Goal: Information Seeking & Learning: Learn about a topic

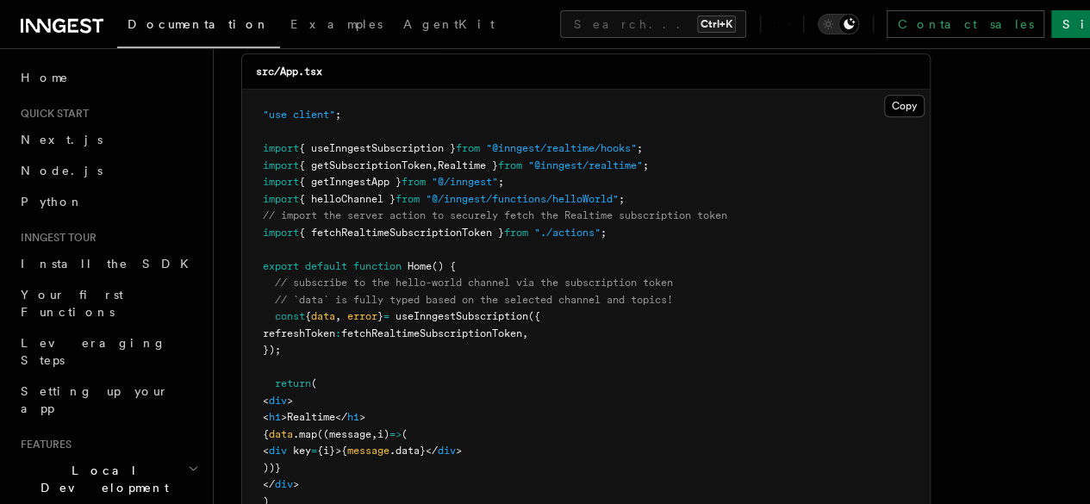
scroll to position [581, 0]
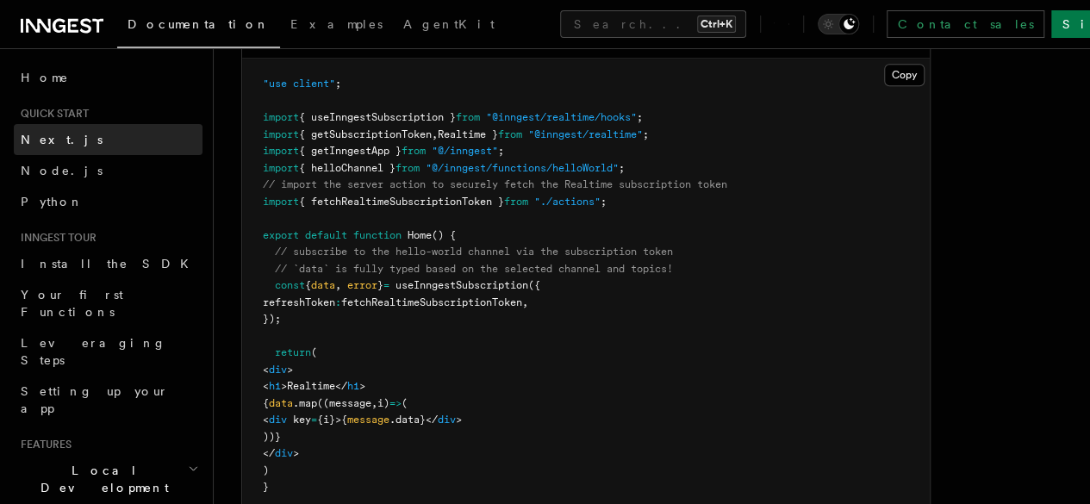
click at [39, 133] on span "Next.js" at bounding box center [62, 140] width 82 height 14
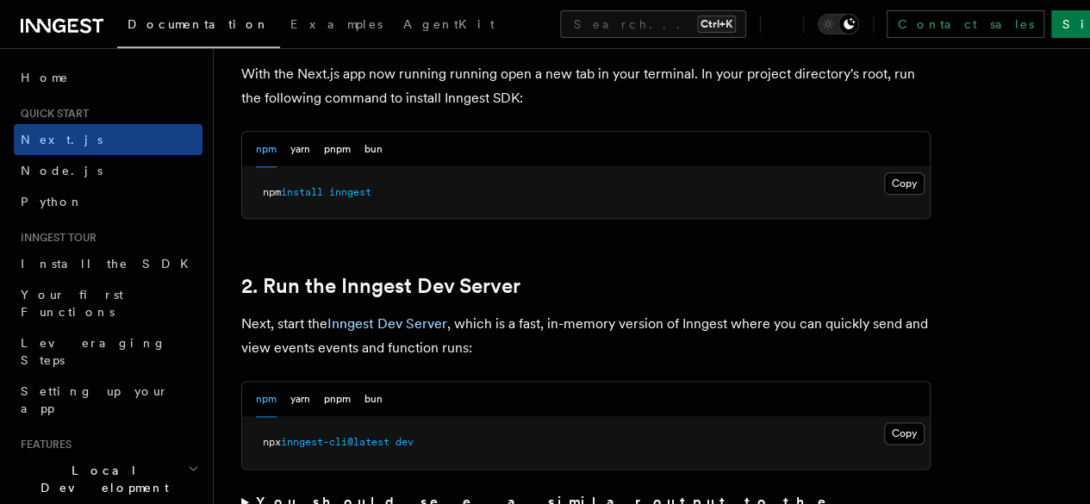
scroll to position [1017, 0]
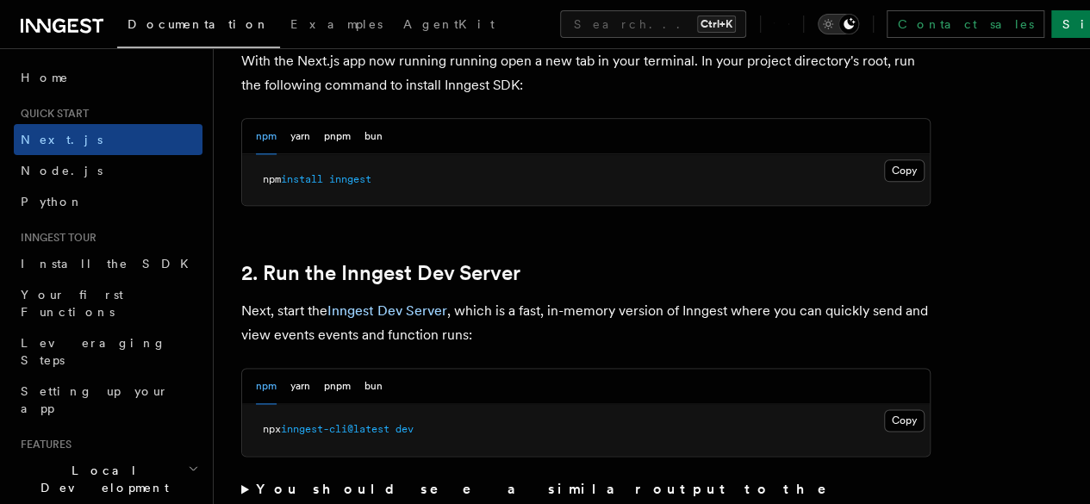
click at [837, 18] on icon "Toggle dark mode" at bounding box center [827, 24] width 17 height 17
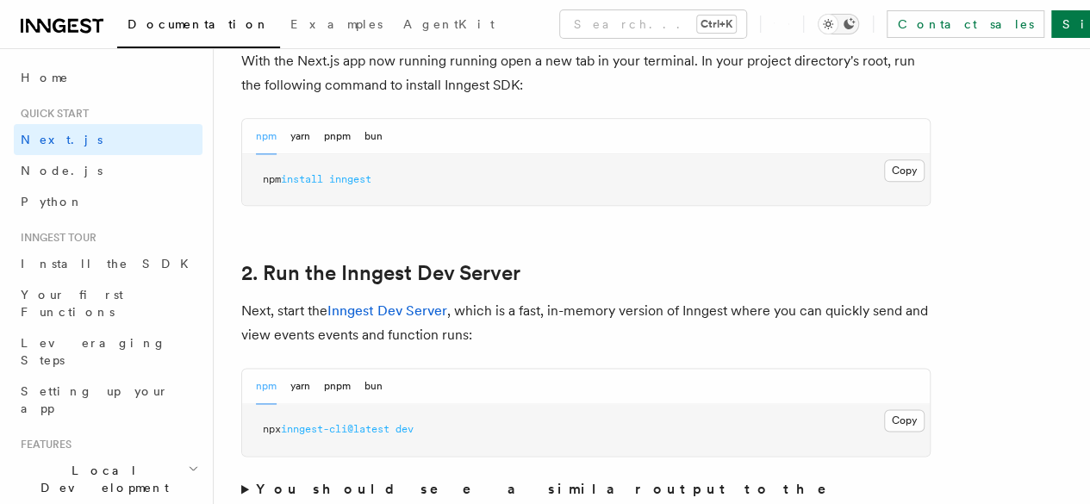
click at [838, 22] on div "Toggle dark mode" at bounding box center [828, 24] width 21 height 21
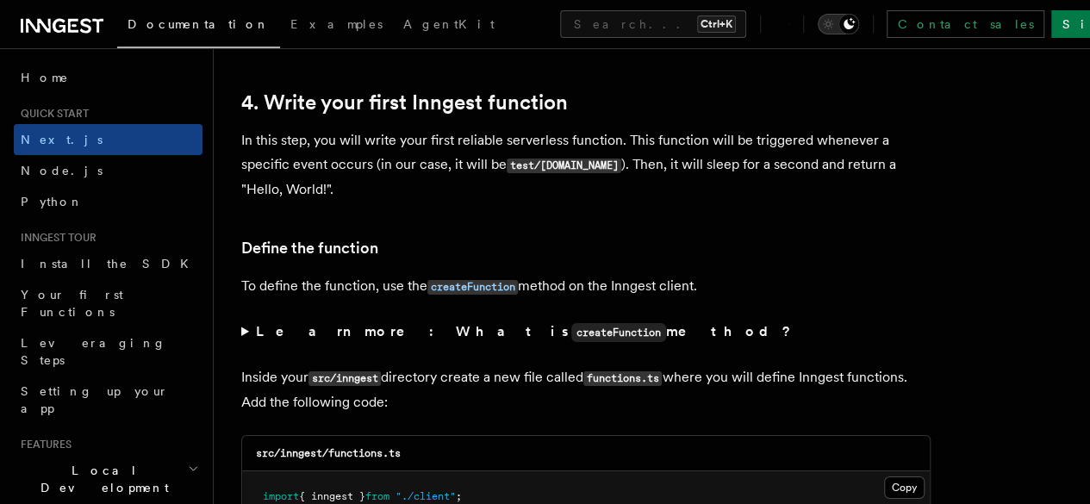
scroll to position [2852, 0]
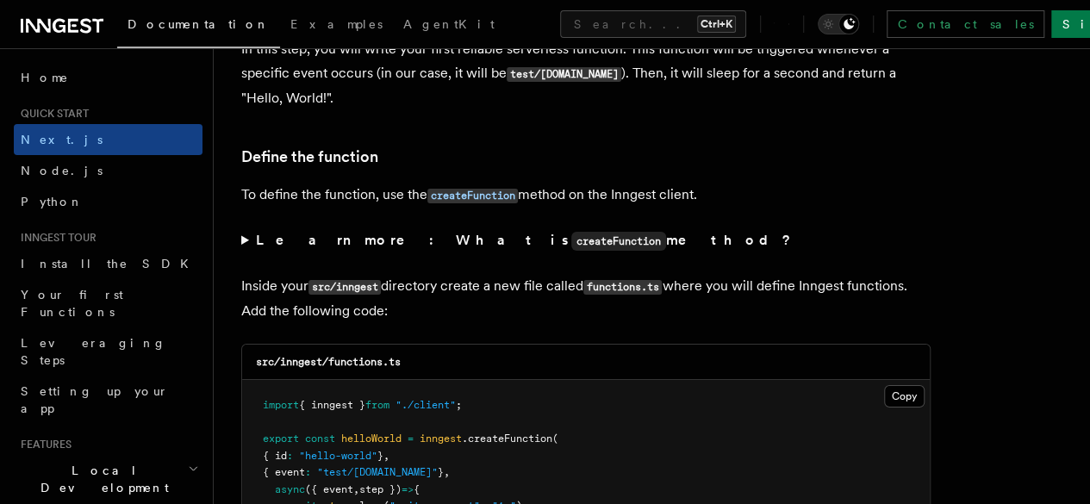
click at [271, 356] on code "src/inngest/functions.ts" at bounding box center [328, 362] width 145 height 12
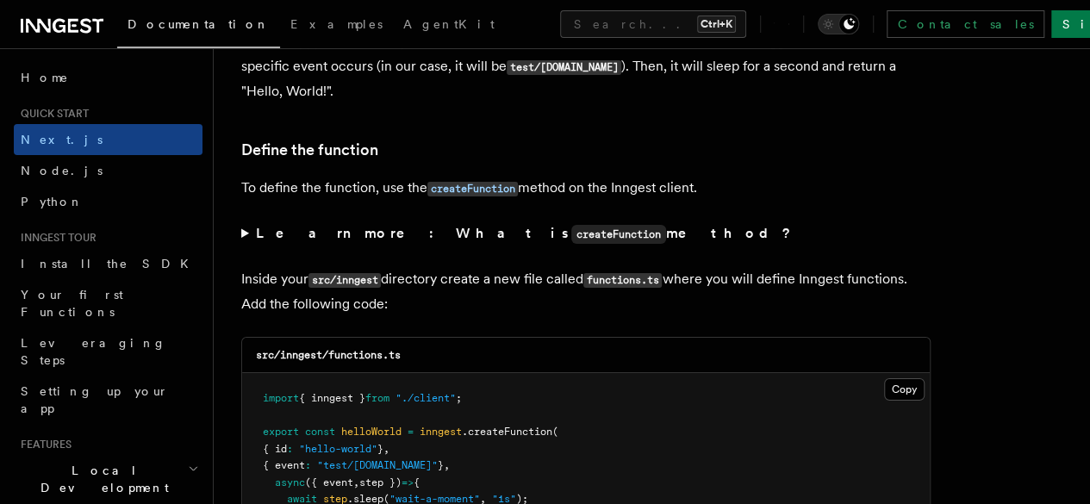
scroll to position [2861, 0]
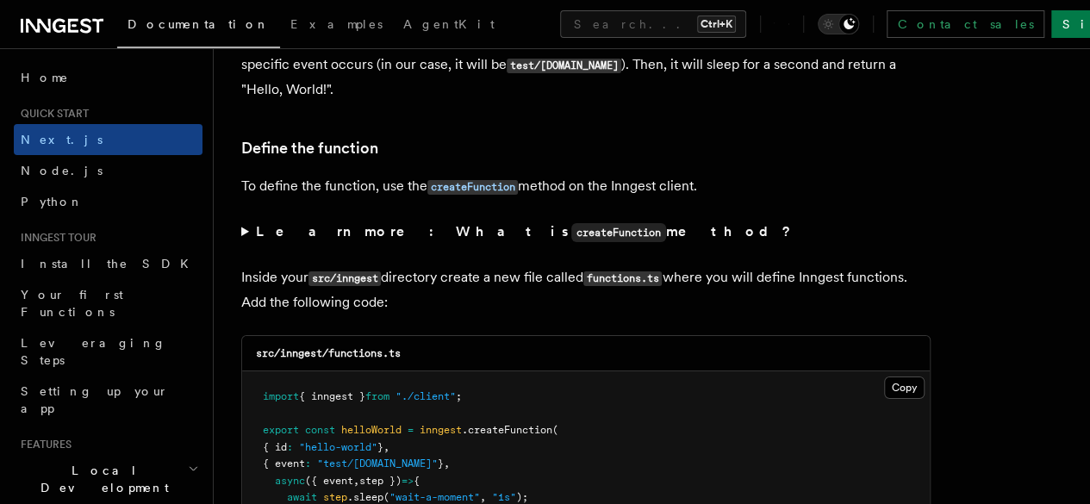
click at [258, 226] on summary "Learn more: What is createFunction method?" at bounding box center [585, 232] width 689 height 25
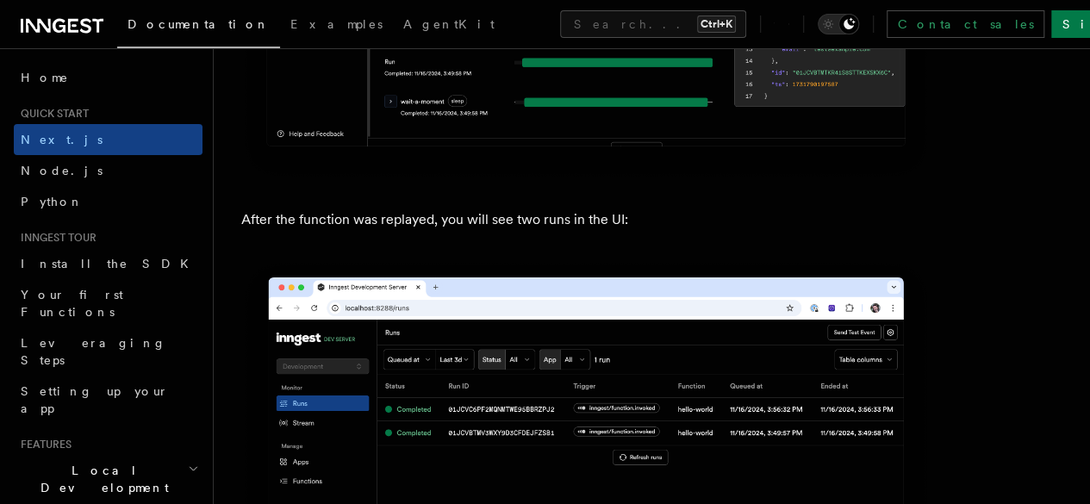
scroll to position [8281, 0]
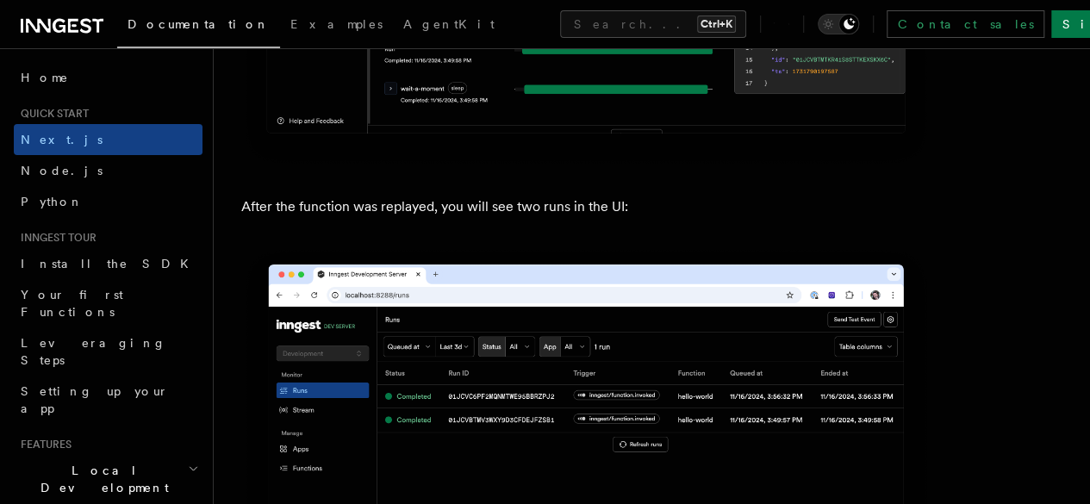
click at [789, 23] on icon at bounding box center [788, 24] width 1 height 16
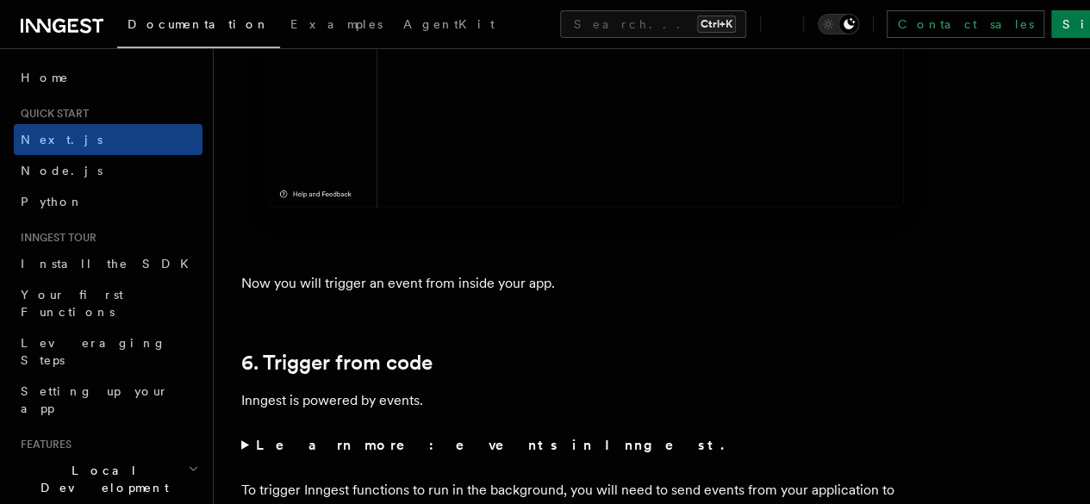
scroll to position [8718, 0]
click at [712, 432] on summary "Learn more: events in Inngest." at bounding box center [585, 444] width 689 height 24
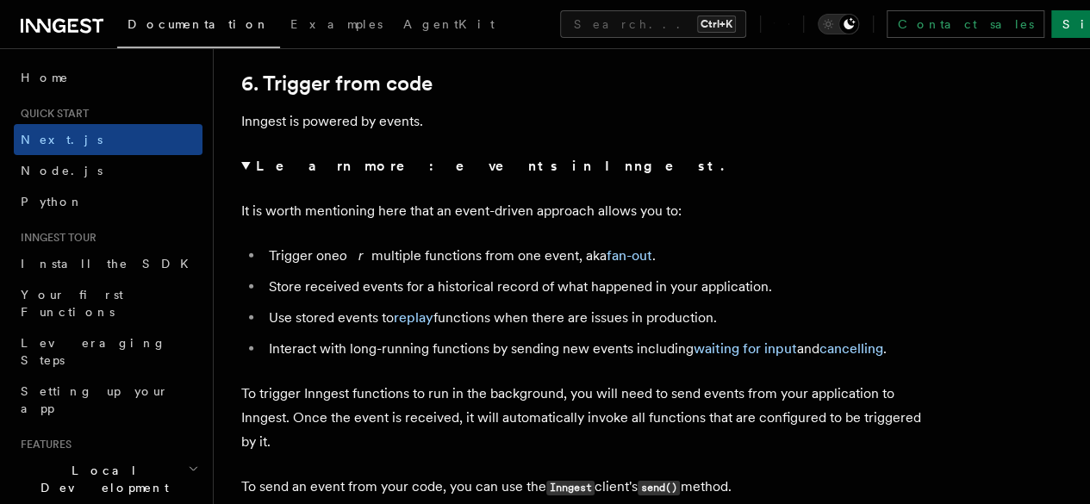
scroll to position [9032, 0]
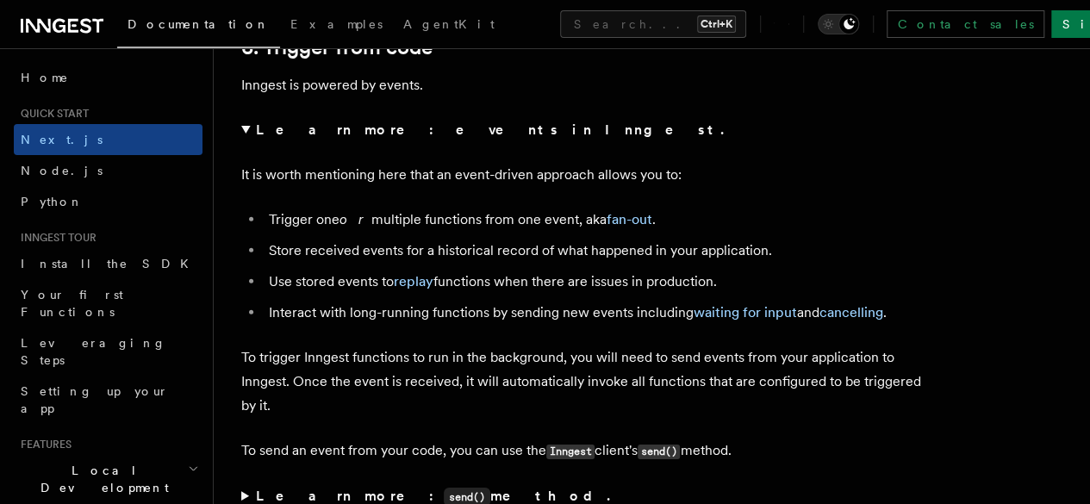
click at [727, 484] on summary "Learn more: send() method." at bounding box center [585, 496] width 689 height 25
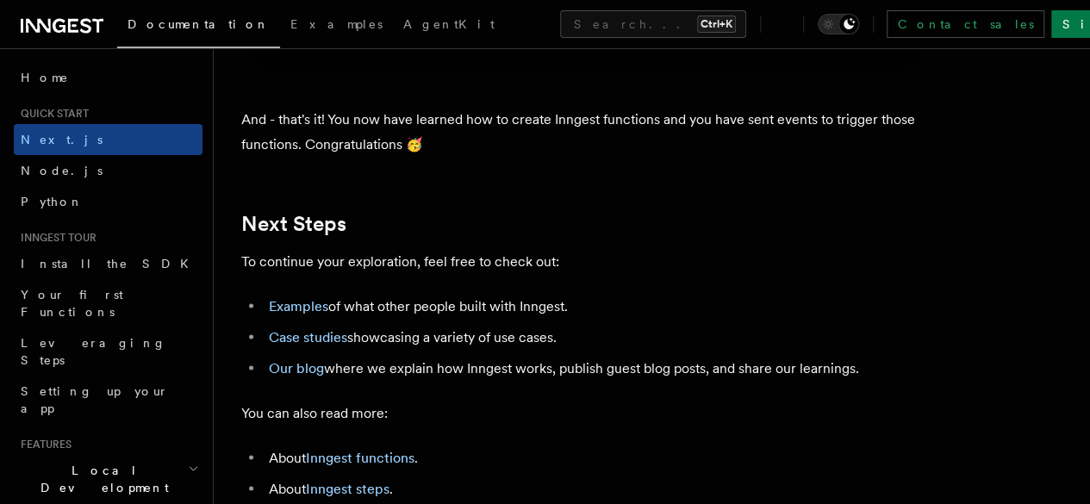
scroll to position [11368, 0]
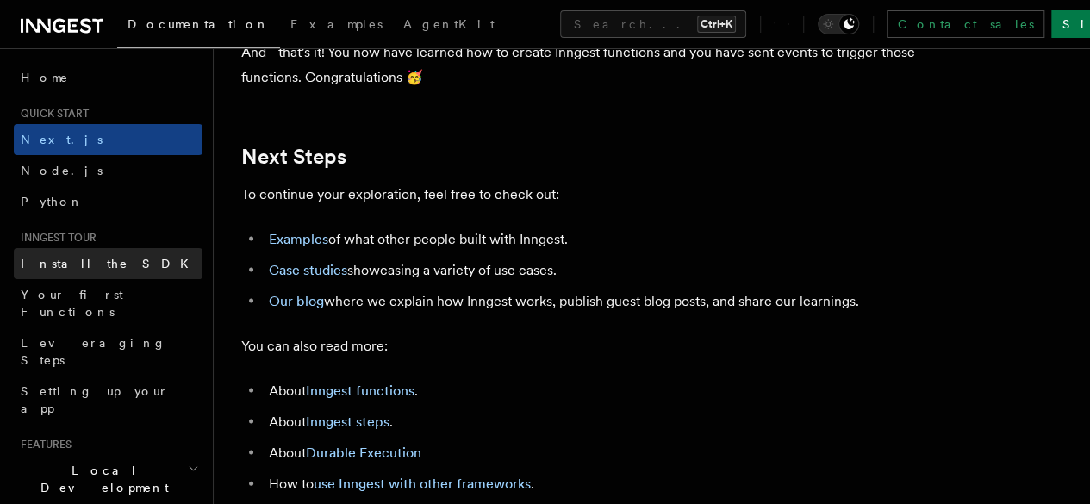
click at [34, 264] on span "Install the SDK" at bounding box center [110, 264] width 178 height 14
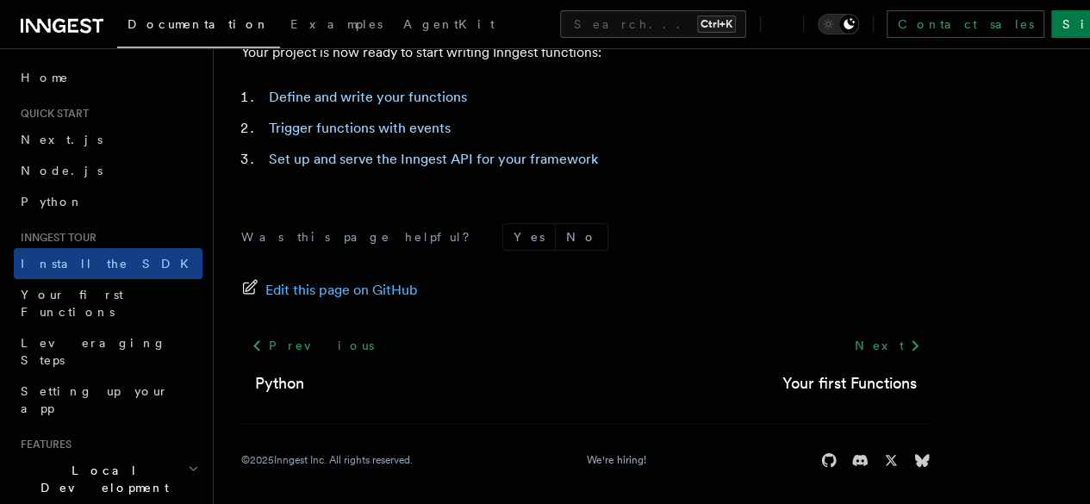
scroll to position [951, 0]
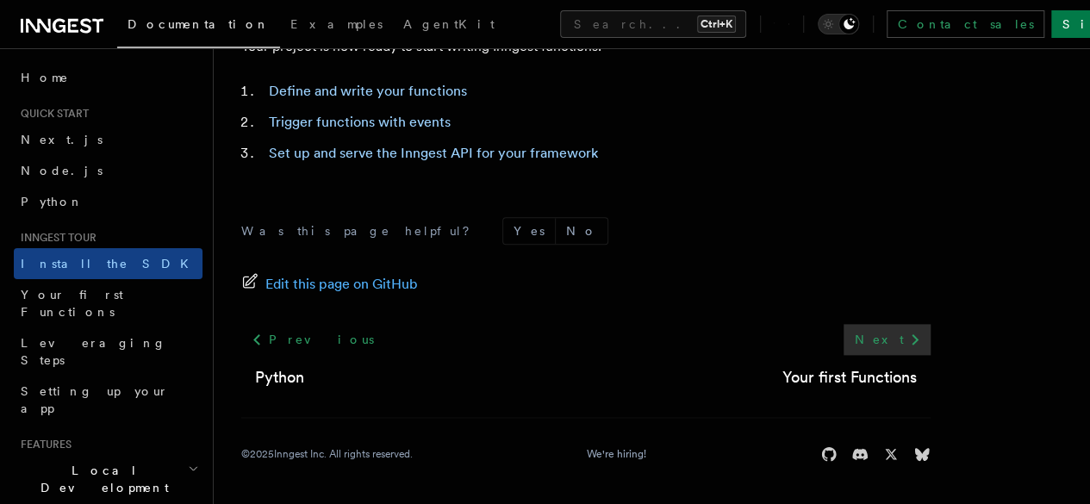
click at [843, 351] on link "Next" at bounding box center [886, 339] width 87 height 31
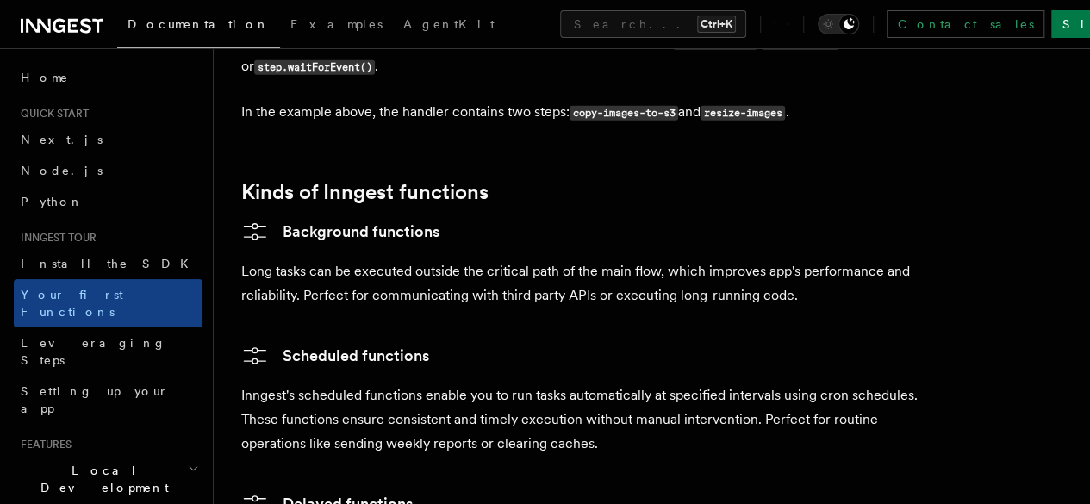
scroll to position [2617, 0]
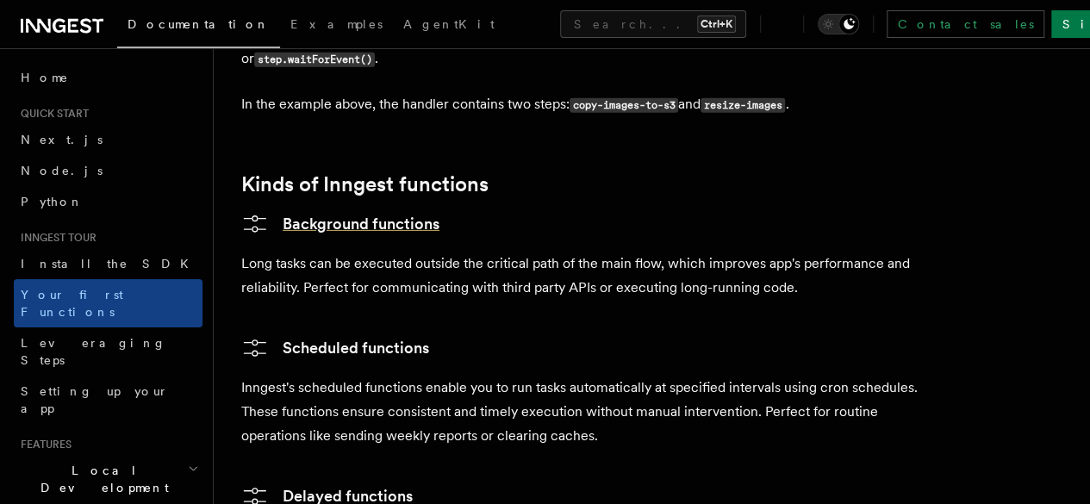
click at [254, 210] on icon at bounding box center [255, 224] width 28 height 28
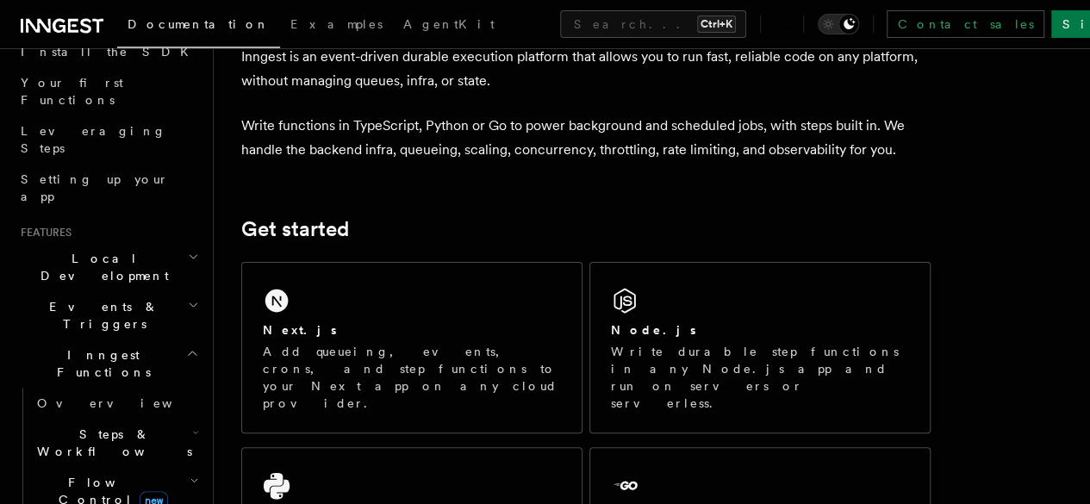
scroll to position [214, 0]
click at [188, 248] on icon "button" at bounding box center [193, 255] width 11 height 14
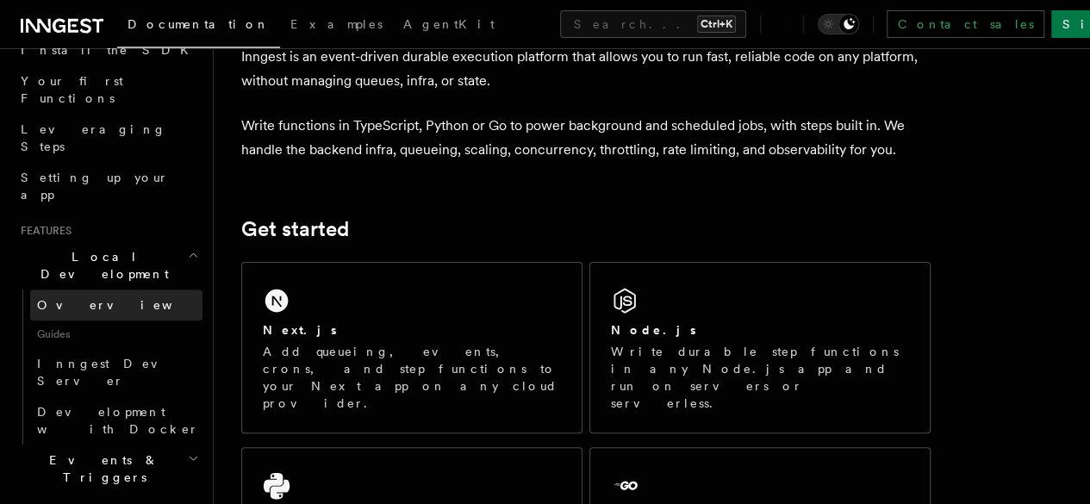
click at [52, 298] on span "Overview" at bounding box center [125, 305] width 177 height 14
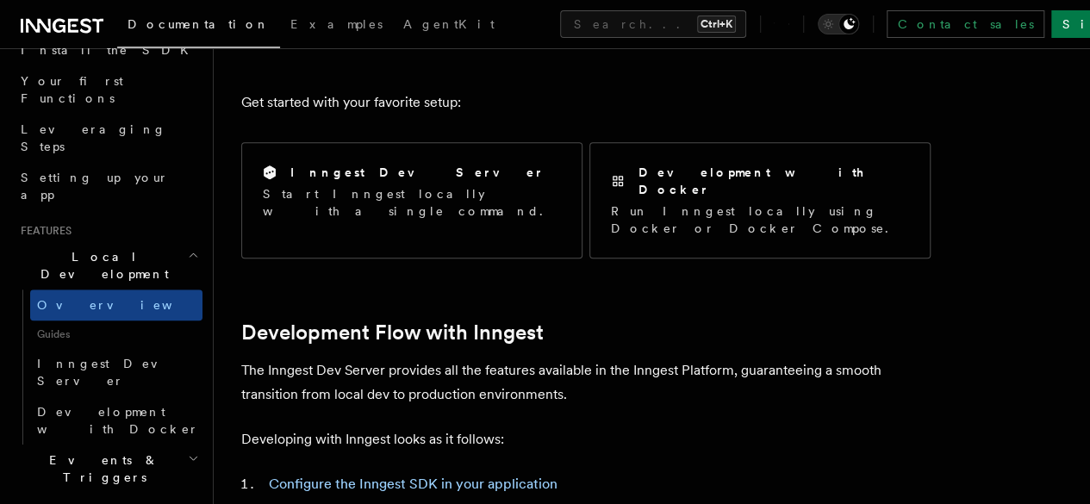
scroll to position [656, 0]
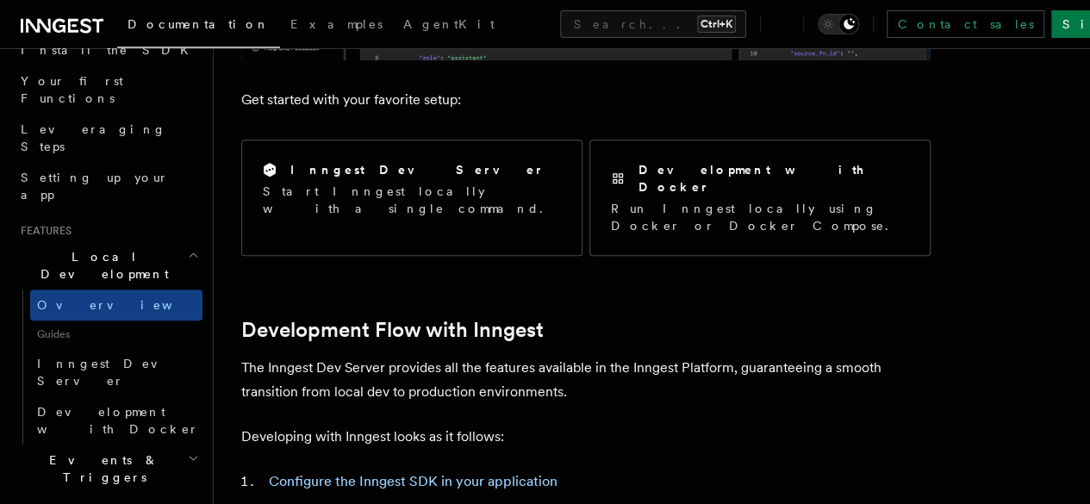
click at [804, 318] on h2 "Development Flow with Inngest" at bounding box center [585, 330] width 689 height 24
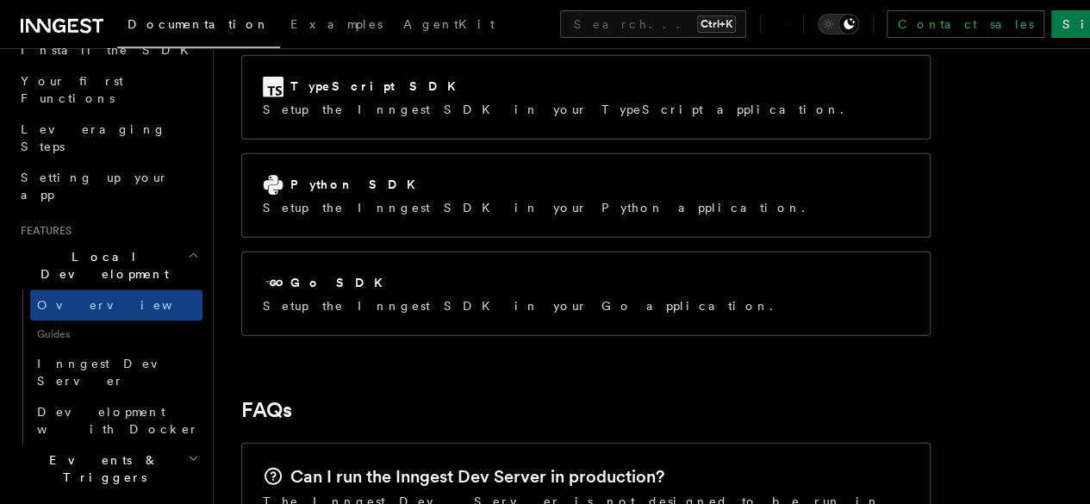
scroll to position [2357, 0]
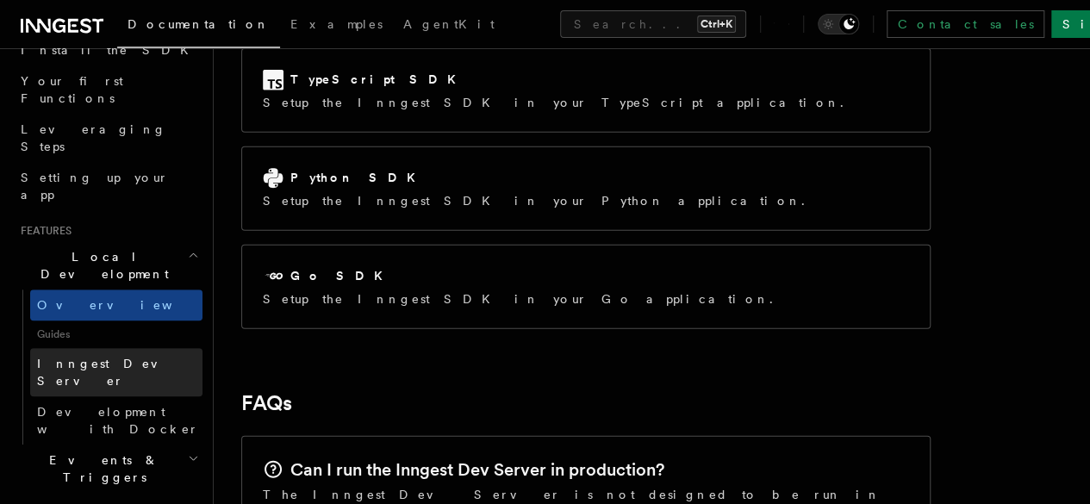
click at [48, 357] on span "Inngest Dev Server" at bounding box center [110, 372] width 147 height 31
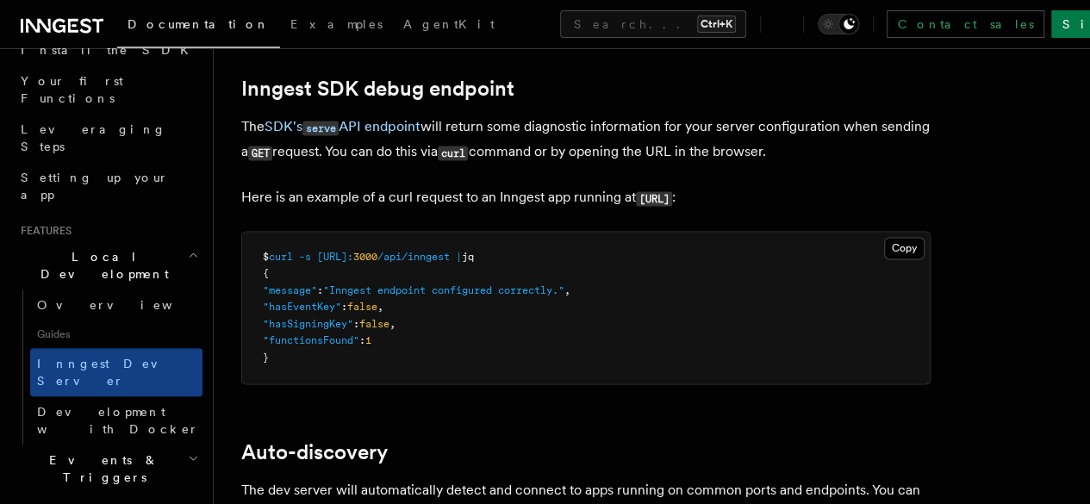
scroll to position [4495, 0]
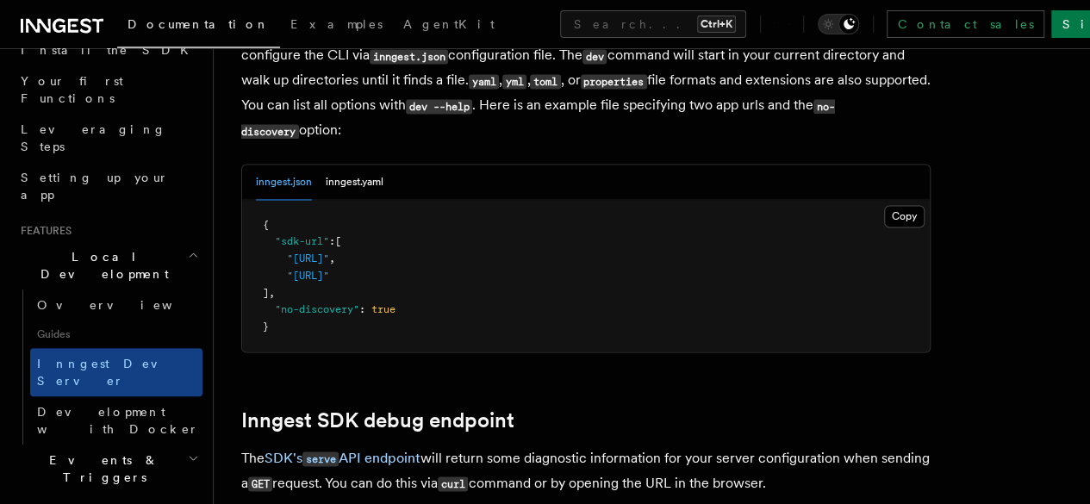
click at [789, 264] on pre "{ "sdk-url" : [ "http://localhost:3000/api/inngest" , "http://localhost:3030/ap…" at bounding box center [585, 276] width 687 height 152
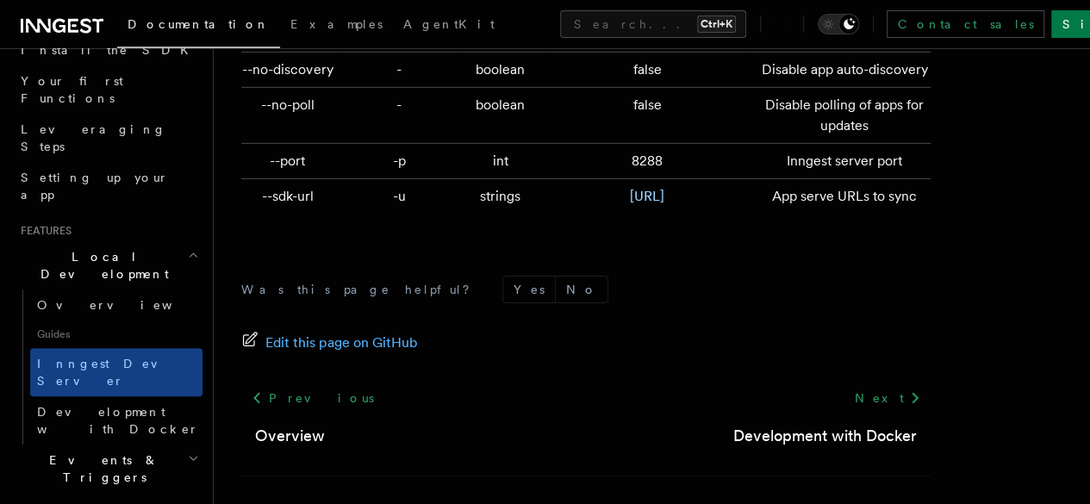
scroll to position [6011, 0]
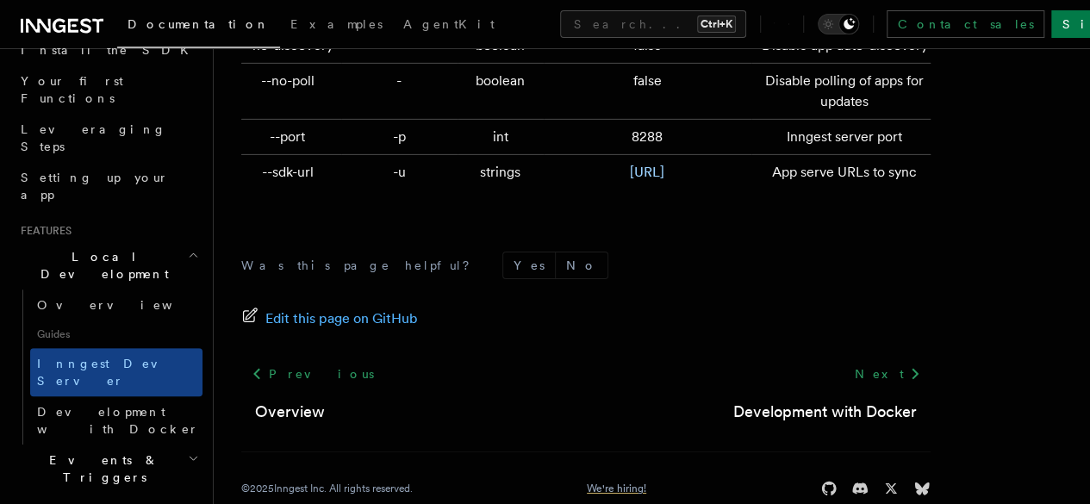
click at [588, 482] on link "We're hiring!" at bounding box center [616, 489] width 59 height 14
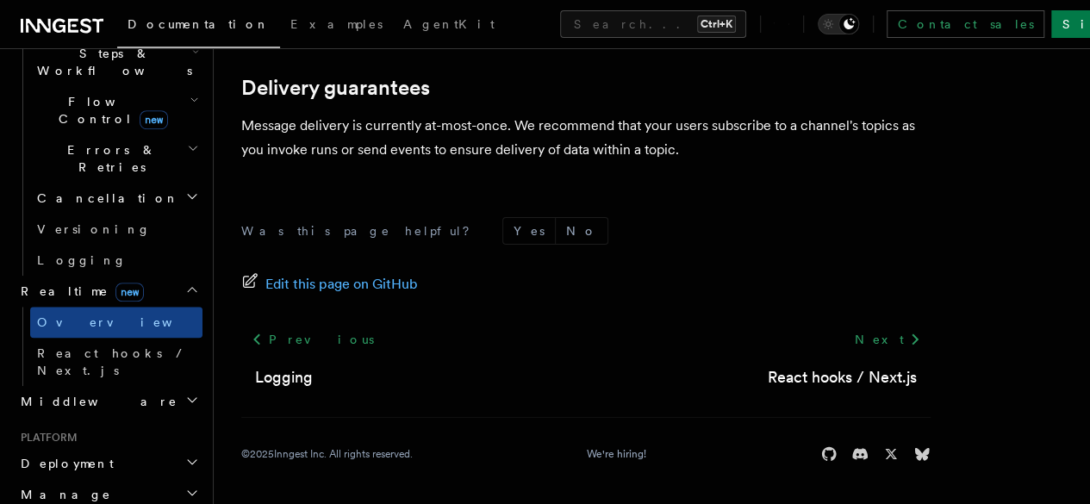
scroll to position [594, 0]
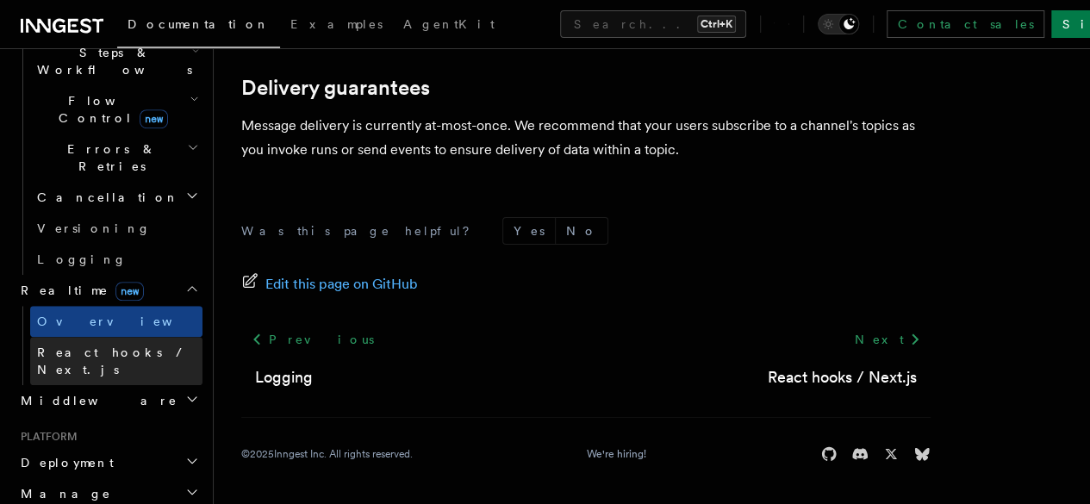
click at [59, 337] on link "React hooks / Next.js" at bounding box center [116, 361] width 172 height 48
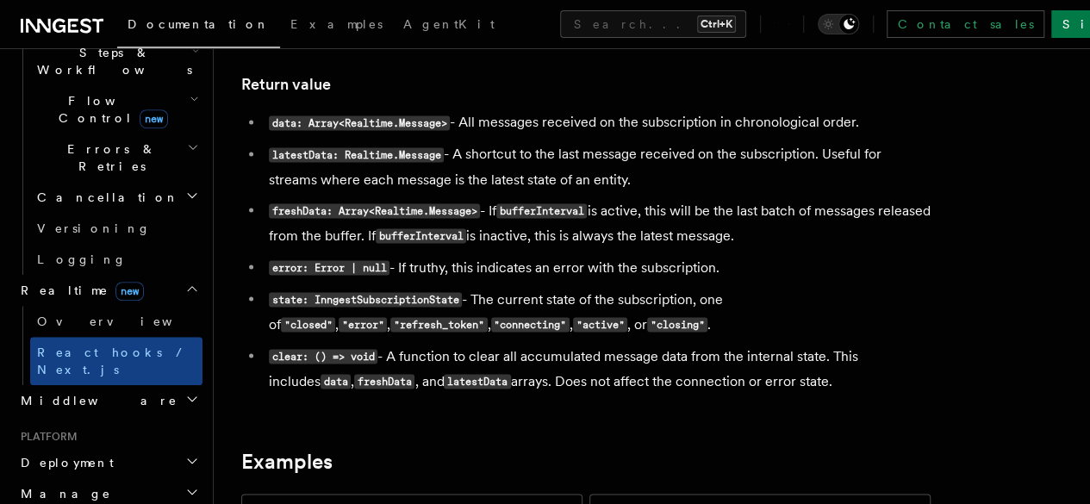
scroll to position [1459, 0]
